Goal: Obtain resource: Obtain resource

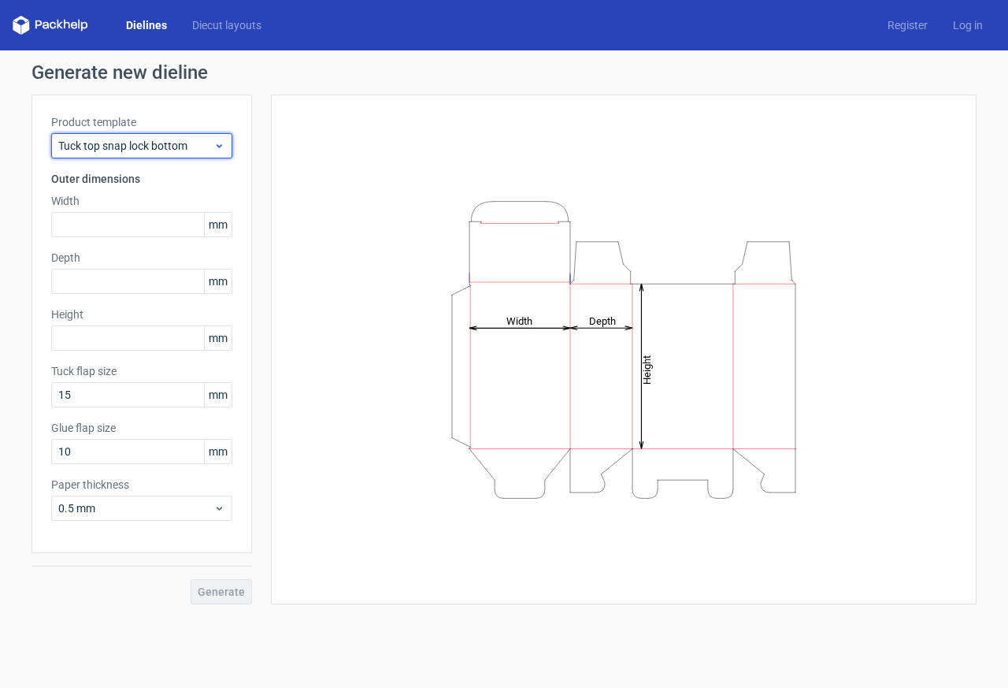
click at [221, 150] on icon at bounding box center [219, 145] width 12 height 13
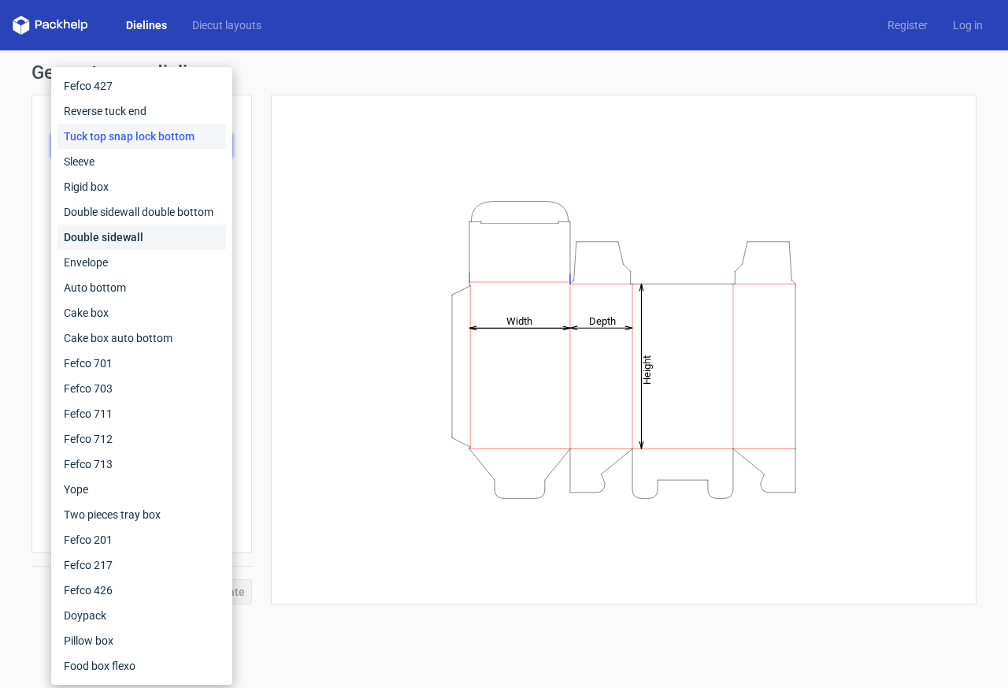
click at [137, 235] on div "Double sidewall" at bounding box center [141, 236] width 169 height 25
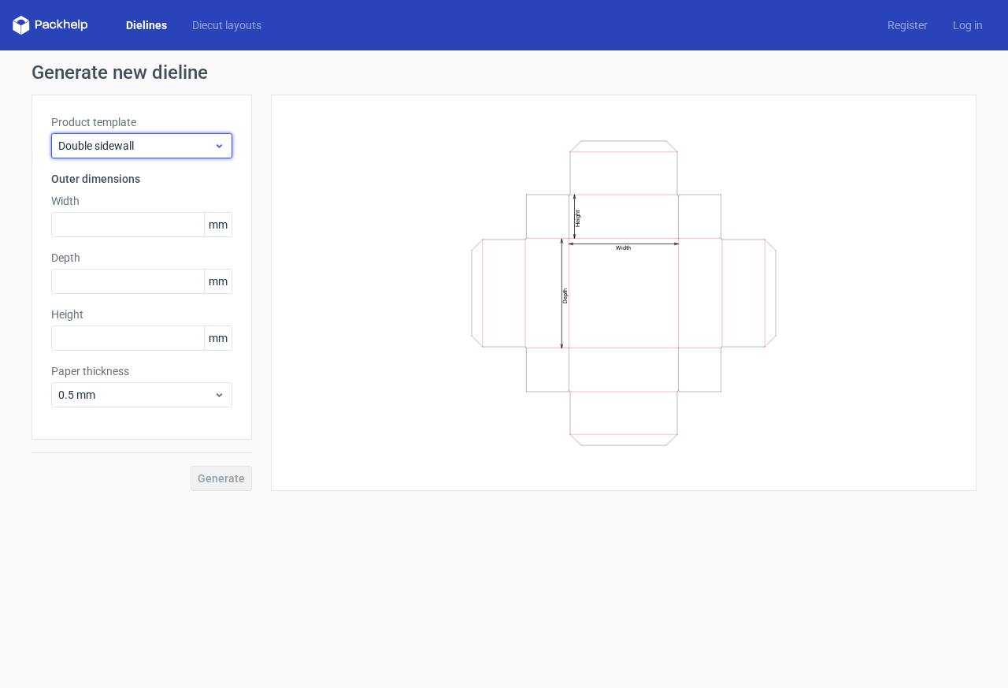
click at [159, 156] on div "Double sidewall" at bounding box center [141, 145] width 181 height 25
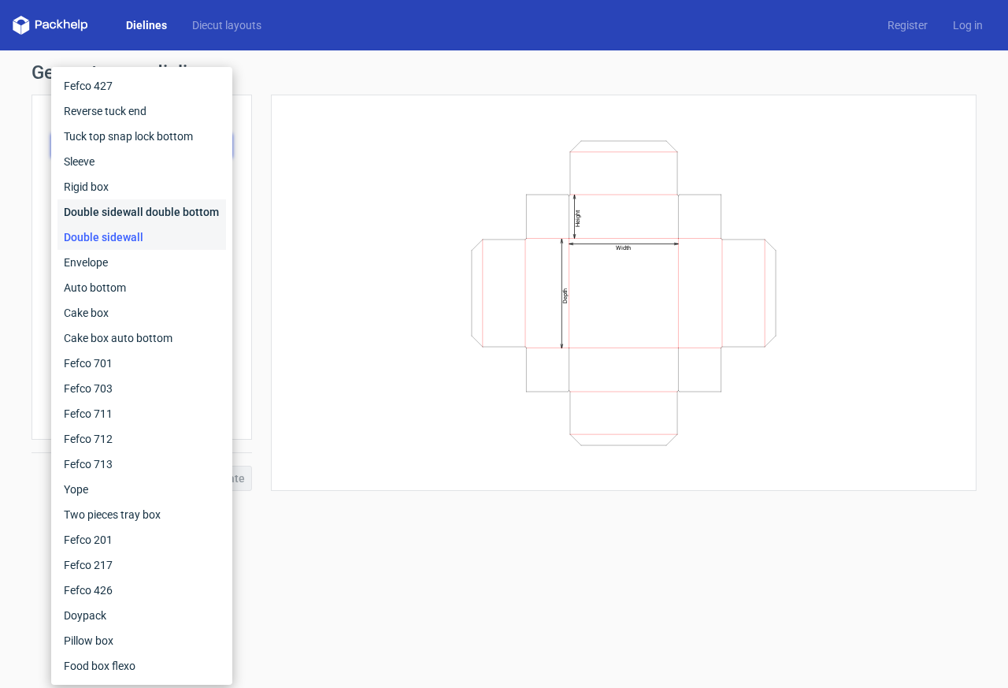
click at [152, 206] on div "Double sidewall double bottom" at bounding box center [141, 211] width 169 height 25
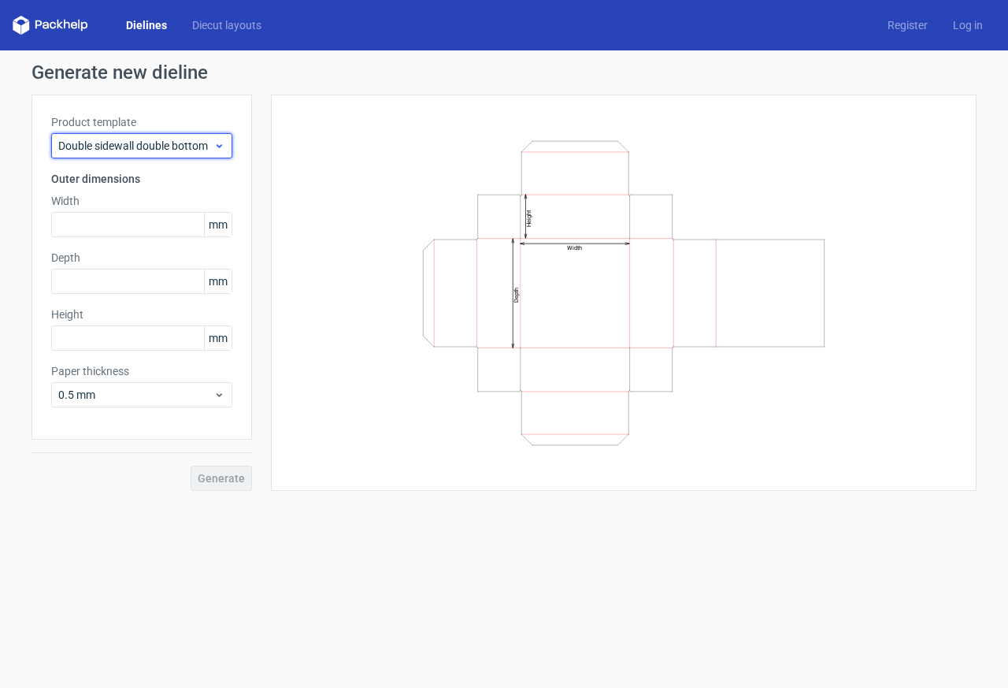
click at [166, 156] on div "Double sidewall double bottom" at bounding box center [141, 145] width 181 height 25
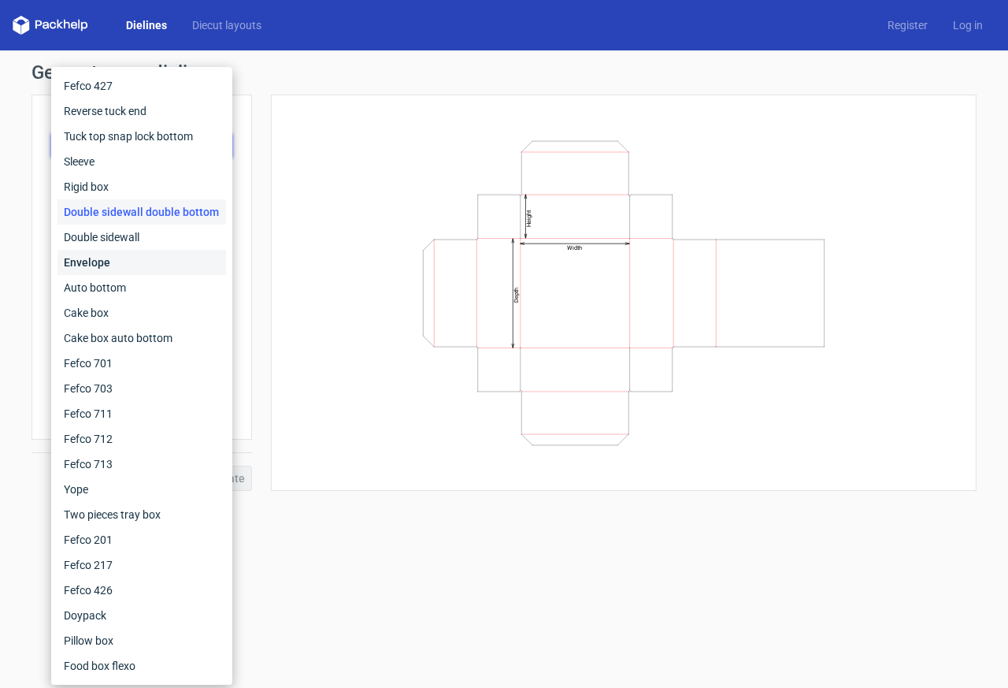
click at [129, 254] on div "Envelope" at bounding box center [141, 262] width 169 height 25
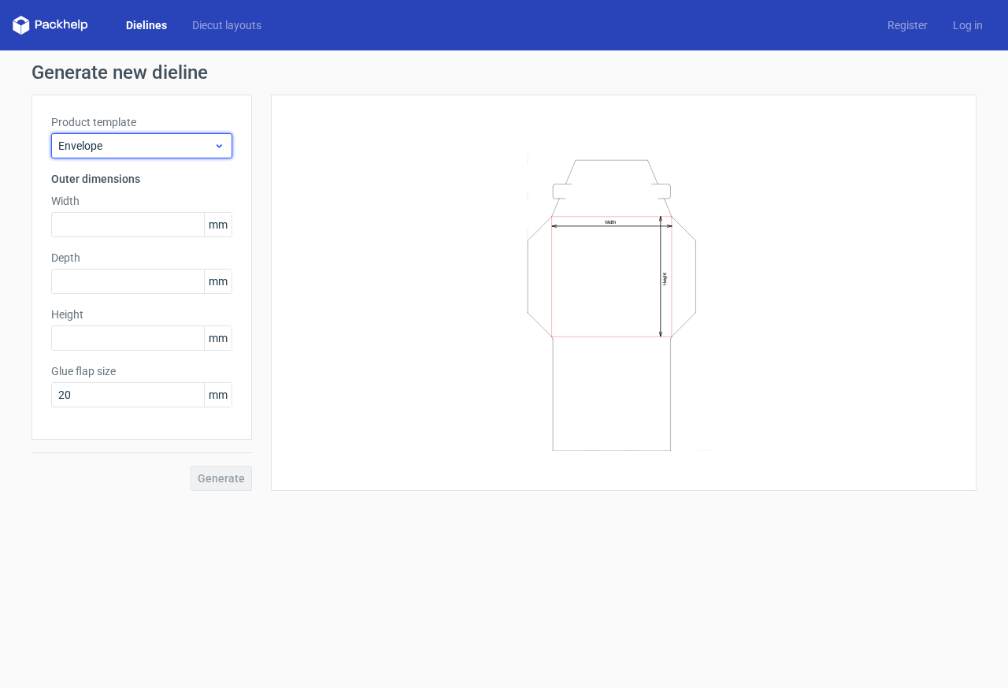
click at [146, 139] on span "Envelope" at bounding box center [135, 146] width 155 height 16
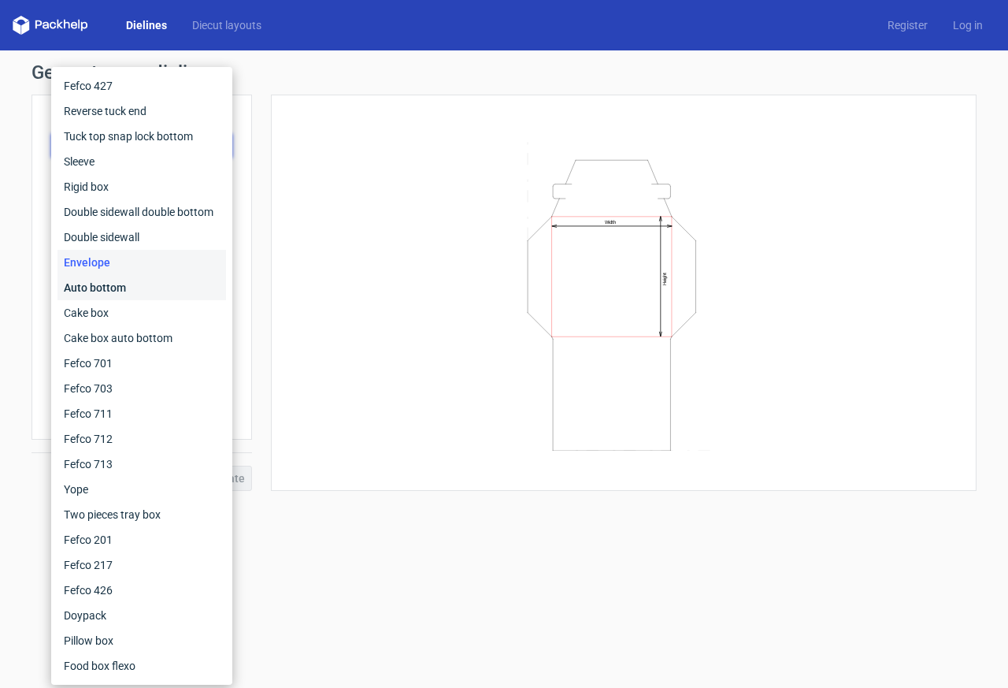
click at [120, 279] on div "Auto bottom" at bounding box center [141, 287] width 169 height 25
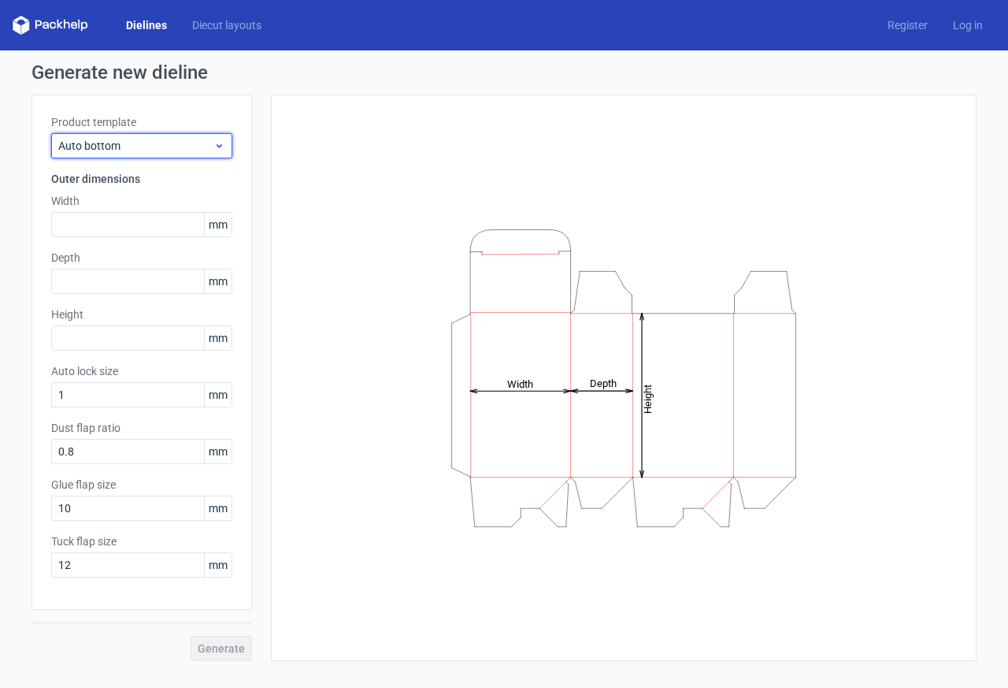
click at [146, 150] on span "Auto bottom" at bounding box center [135, 146] width 155 height 16
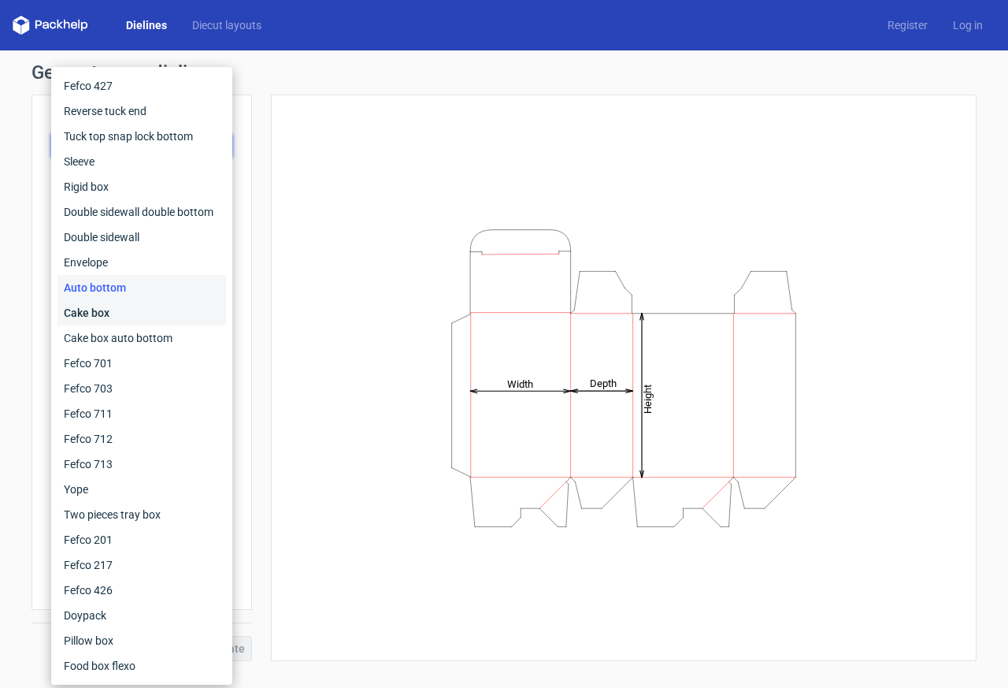
click at [123, 310] on div "Cake box" at bounding box center [141, 312] width 169 height 25
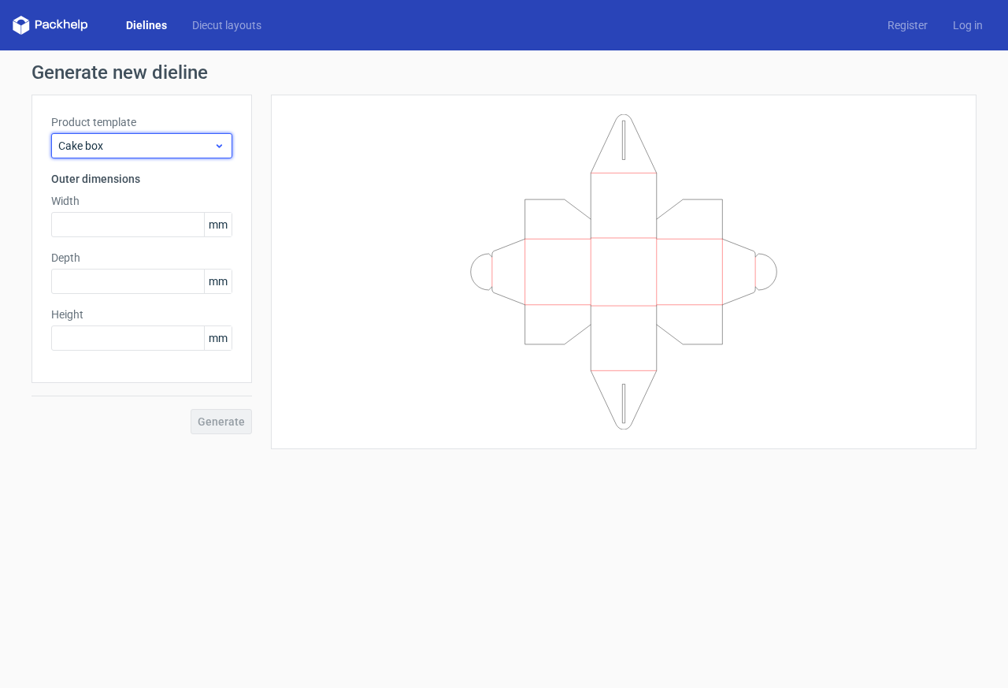
click at [146, 137] on div "Cake box" at bounding box center [141, 145] width 181 height 25
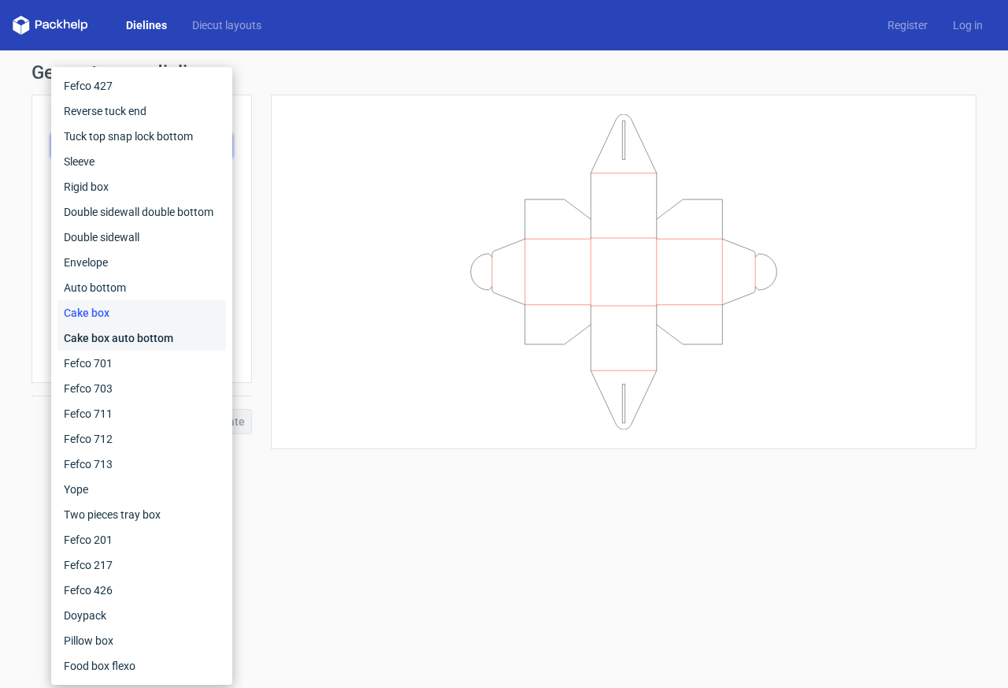
click at [119, 331] on div "Cake box auto bottom" at bounding box center [141, 337] width 169 height 25
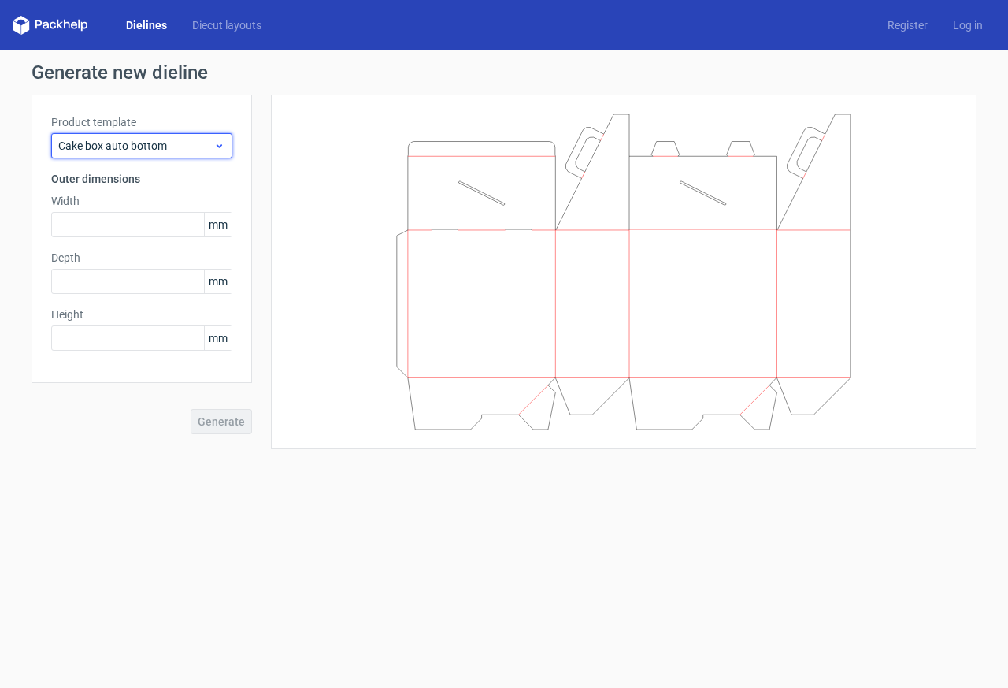
click at [159, 141] on span "Cake box auto bottom" at bounding box center [135, 146] width 155 height 16
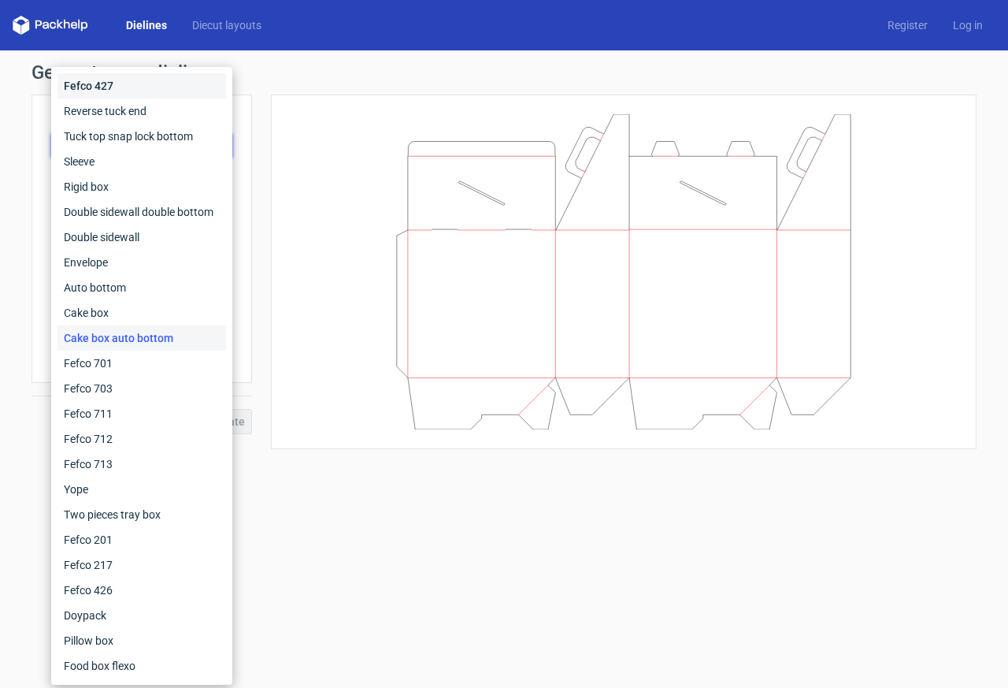
click at [154, 81] on div "Fefco 427" at bounding box center [141, 85] width 169 height 25
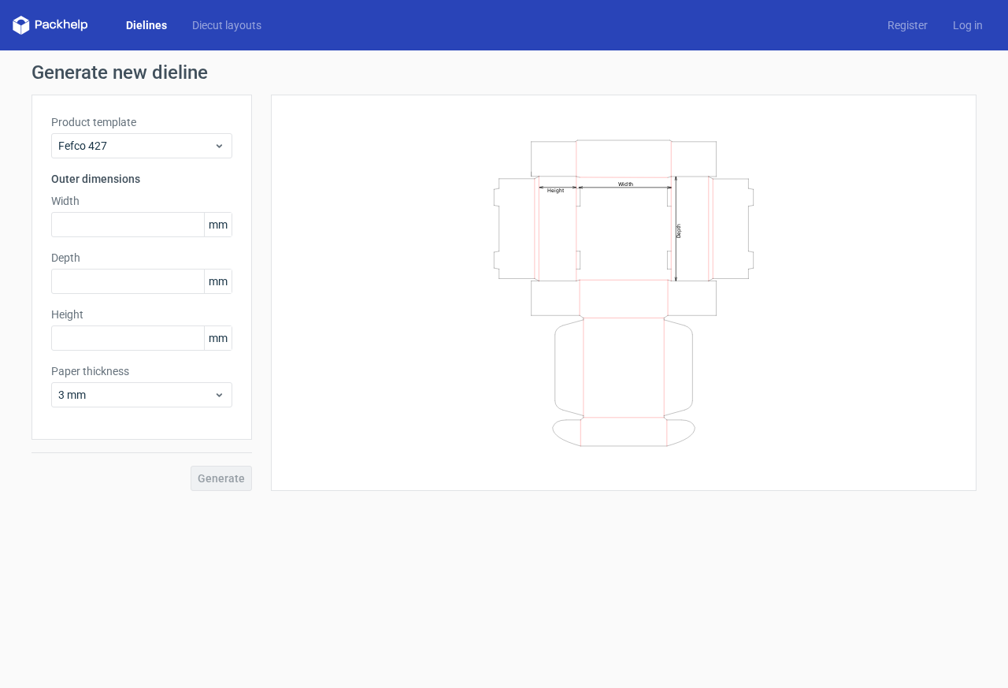
click at [625, 461] on div "Width Depth Height" at bounding box center [624, 292] width 666 height 357
click at [128, 226] on input "text" at bounding box center [141, 224] width 181 height 25
type input "280"
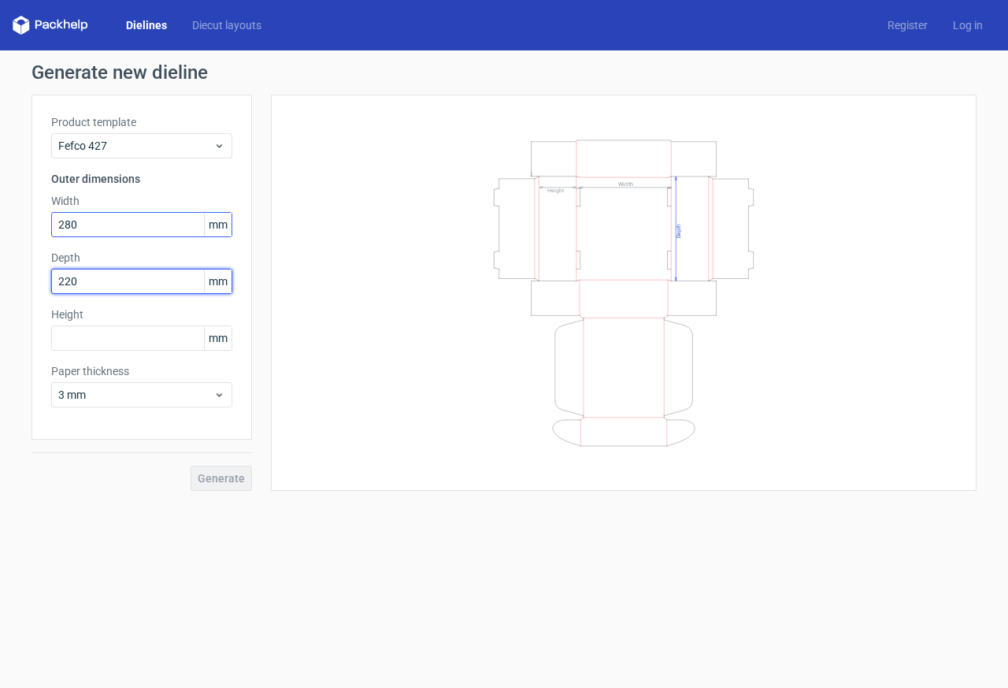
type input "220"
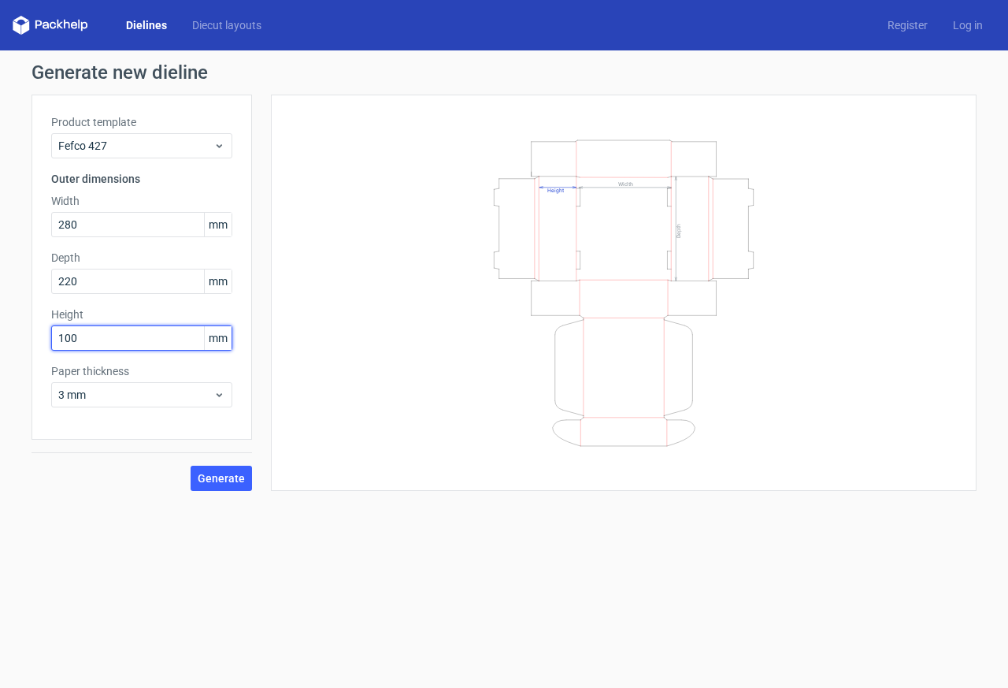
type input "100"
click at [235, 464] on div "Generate" at bounding box center [142, 464] width 221 height 51
click at [233, 470] on button "Generate" at bounding box center [221, 477] width 61 height 25
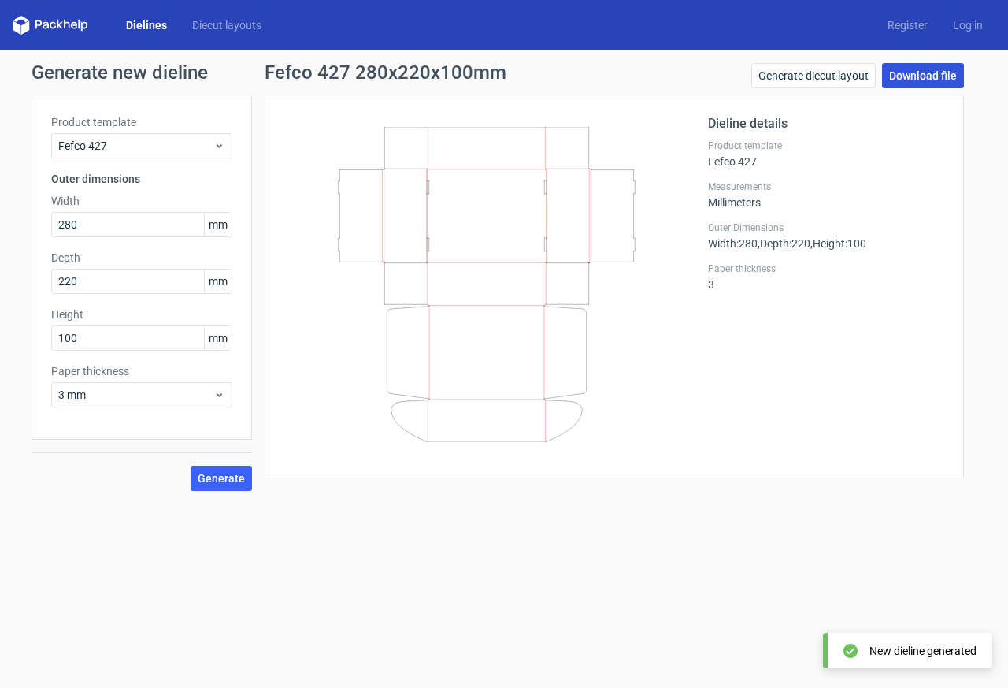
click at [902, 69] on link "Download file" at bounding box center [923, 75] width 82 height 25
